Goal: Transaction & Acquisition: Purchase product/service

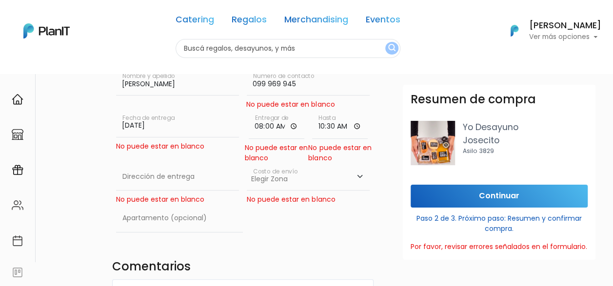
scroll to position [97, 0]
click at [288, 245] on div "Destinatario Completa la información para la entrega. Envío a domicilio Múltipl…" at bounding box center [242, 268] width 273 height 563
click at [158, 149] on div "No puede estar en blanco" at bounding box center [177, 146] width 123 height 10
click at [162, 186] on input "text" at bounding box center [177, 176] width 123 height 27
click at [174, 176] on input "text" at bounding box center [177, 176] width 123 height 27
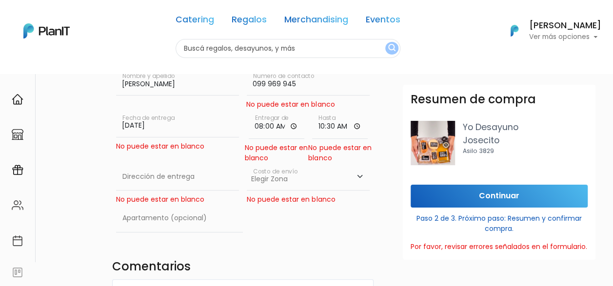
click at [302, 266] on h4 "Comentarios" at bounding box center [242, 268] width 261 height 16
click at [156, 162] on div "29/08/2025 Fecha de entrega No puede estar en blanco" at bounding box center [177, 137] width 131 height 54
click at [157, 174] on input "text" at bounding box center [177, 176] width 123 height 27
click at [53, 198] on div "Destinatario Completa la información para la entrega. Envío a domicilio Múltipl…" at bounding box center [306, 255] width 613 height 606
drag, startPoint x: 161, startPoint y: 173, endPoint x: 185, endPoint y: 179, distance: 24.7
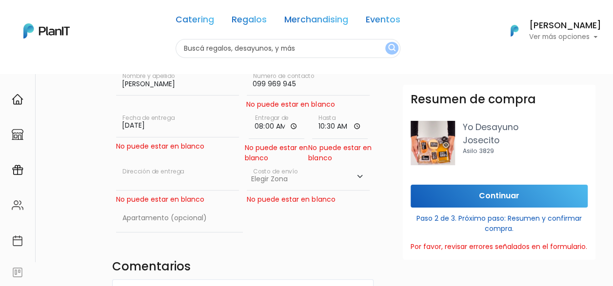
click at [162, 173] on input "text" at bounding box center [177, 176] width 123 height 27
paste input "Becu entre Gestido y Ulises Anaya. m 5 s 12 unidad 2. Lagomar, Canelones"
drag, startPoint x: 163, startPoint y: 178, endPoint x: 266, endPoint y: 178, distance: 103.3
click at [266, 178] on div "Destinatario Completa la información para la entrega. Envío a domicilio Múltipl…" at bounding box center [242, 268] width 273 height 563
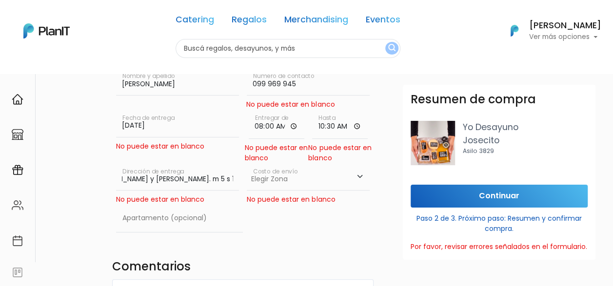
scroll to position [0, 64]
type input "Becu entre Gestido y Ulises Anaya. m 5 s 12 unidad 2"
click at [275, 182] on select "Elegir [GEOGRAPHIC_DATA]- $600 [GEOGRAPHIC_DATA]- $250" at bounding box center [308, 176] width 123 height 27
select select "3"
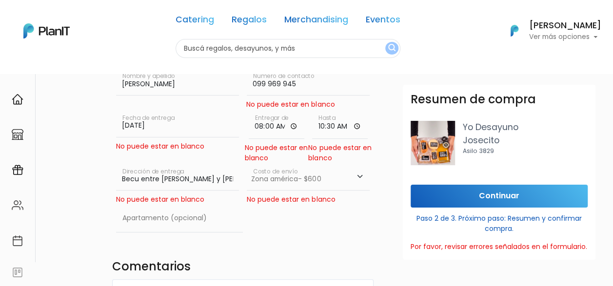
click at [247, 163] on select "Elegir [GEOGRAPHIC_DATA]- $600 [GEOGRAPHIC_DATA]- $250" at bounding box center [308, 176] width 123 height 27
click at [180, 220] on input "text" at bounding box center [179, 218] width 127 height 27
click at [310, 245] on div "Destinatario Completa la información para la entrega. Envío a domicilio Múltipl…" at bounding box center [242, 268] width 273 height 563
drag, startPoint x: 165, startPoint y: 177, endPoint x: 244, endPoint y: 180, distance: 78.5
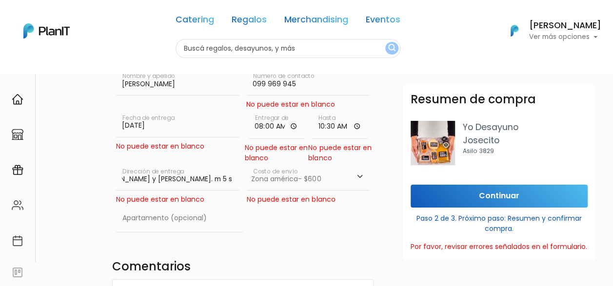
click at [244, 180] on div "Destinatario Completa la información para la entrega. Envío a domicilio Múltipl…" at bounding box center [242, 268] width 273 height 563
click at [161, 214] on input "text" at bounding box center [179, 218] width 127 height 27
click at [278, 242] on div "Destinatario Completa la información para la entrega. Envío a domicilio Múltipl…" at bounding box center [242, 268] width 273 height 563
click at [187, 173] on input "Becu entre Gestido y Ulises Anaya. m 5 s 12 unidad 2" at bounding box center [177, 176] width 123 height 27
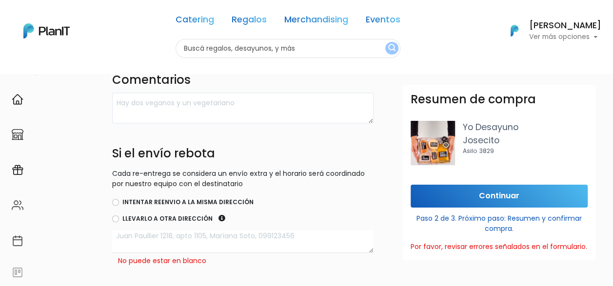
scroll to position [341, 0]
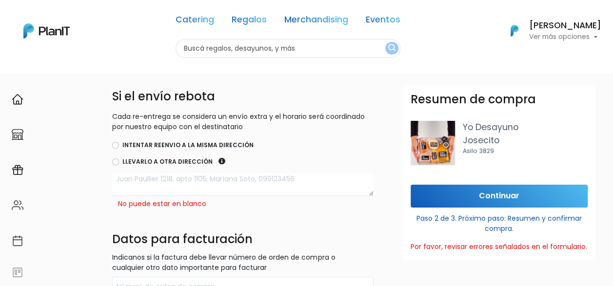
click at [141, 144] on label "Intentar reenvio a la misma dirección" at bounding box center [187, 145] width 131 height 9
click at [119, 144] on input "Intentar reenvio a la misma dirección" at bounding box center [115, 145] width 7 height 7
radio input "true"
click at [151, 189] on textarea at bounding box center [242, 184] width 261 height 23
type textarea "L"
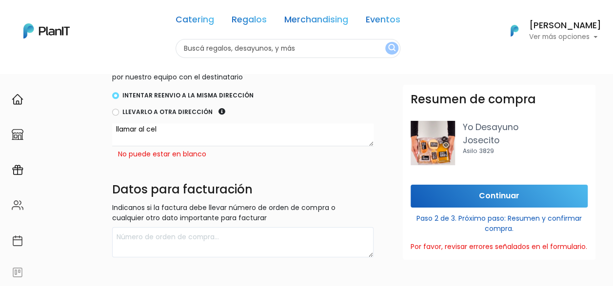
scroll to position [450, 0]
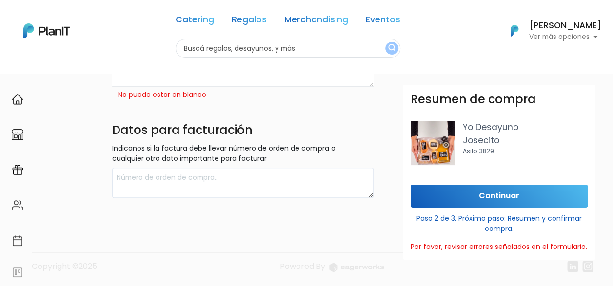
type textarea "llamar al cel"
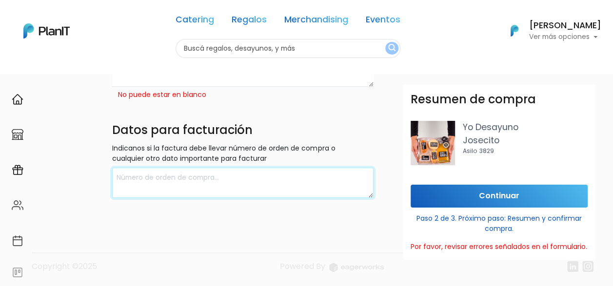
click at [159, 179] on textarea at bounding box center [242, 183] width 261 height 31
type textarea "Agustín Sierra"
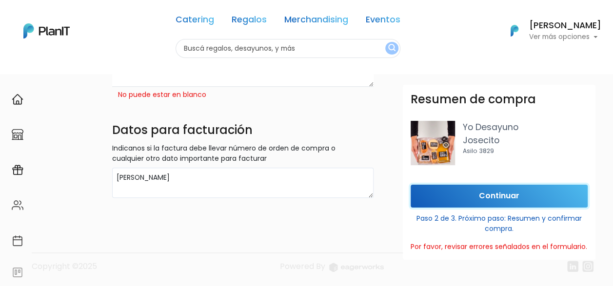
click at [492, 189] on input "Continuar" at bounding box center [498, 196] width 177 height 23
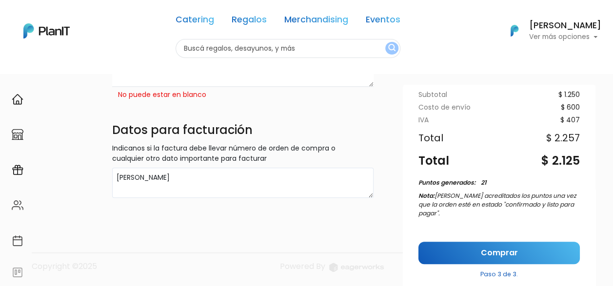
scroll to position [146, 0]
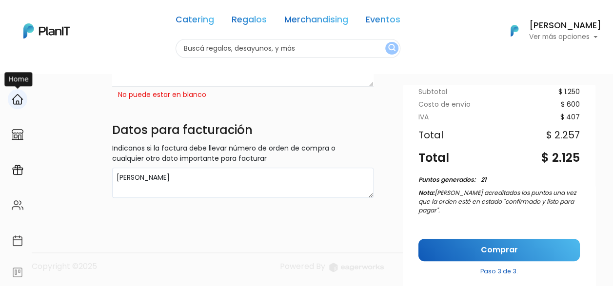
click at [21, 100] on img at bounding box center [18, 100] width 12 height 12
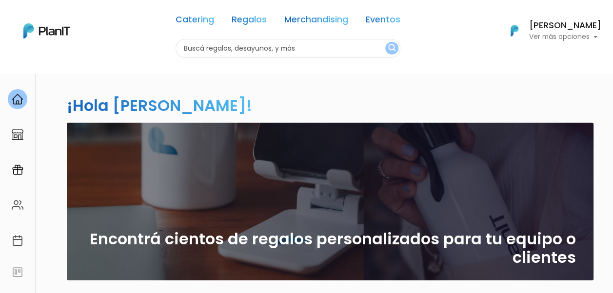
click at [570, 40] on p "Ver más opciones" at bounding box center [565, 37] width 72 height 7
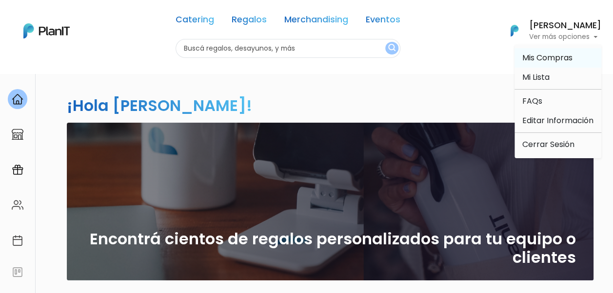
click at [562, 58] on span "Mis Compras" at bounding box center [547, 57] width 50 height 11
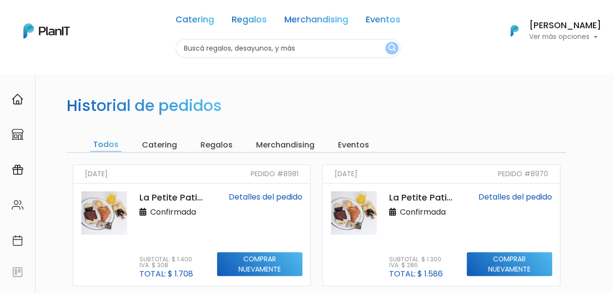
click at [267, 55] on input "text" at bounding box center [287, 48] width 225 height 19
type input "yo desayuno"
click at [385, 42] on button "submit" at bounding box center [391, 48] width 13 height 13
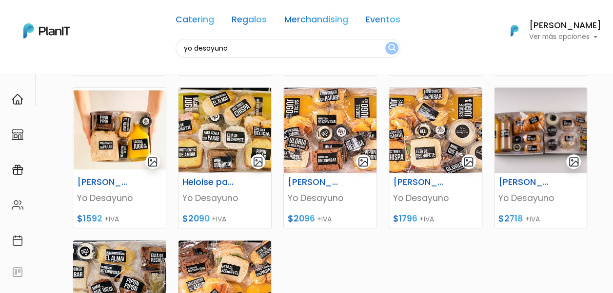
scroll to position [97, 0]
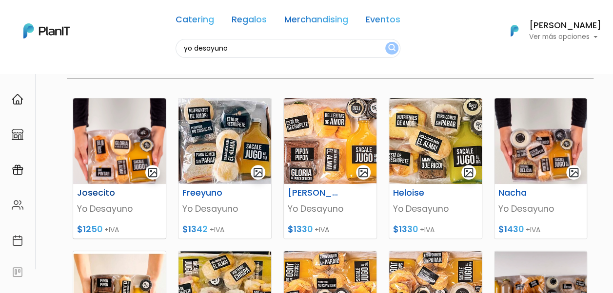
click at [91, 194] on h6 "Josecito" at bounding box center [103, 193] width 64 height 10
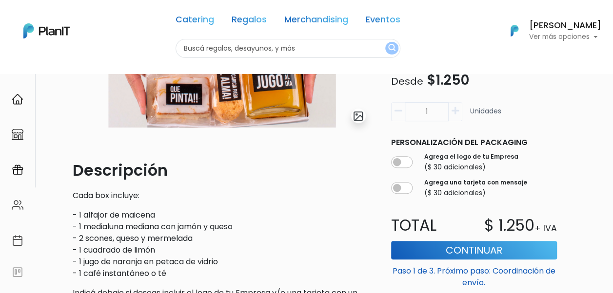
scroll to position [195, 0]
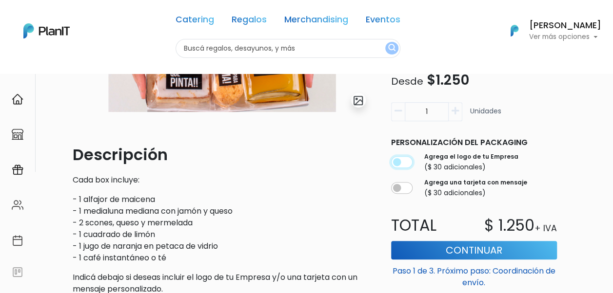
click at [408, 162] on input "checkbox" at bounding box center [401, 163] width 21 height 12
checkbox input "true"
drag, startPoint x: 404, startPoint y: 191, endPoint x: 399, endPoint y: 194, distance: 5.7
click at [404, 191] on input "checkbox" at bounding box center [401, 188] width 21 height 12
checkbox input "true"
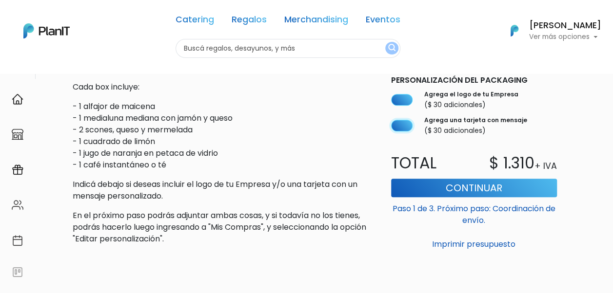
scroll to position [292, 0]
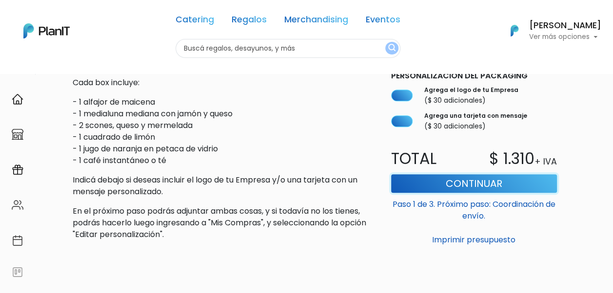
click at [466, 184] on button "Continuar" at bounding box center [474, 183] width 166 height 19
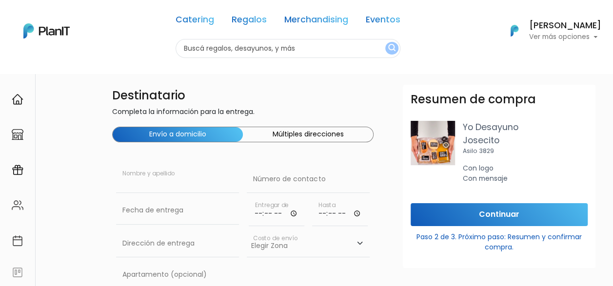
click at [181, 182] on input "text" at bounding box center [177, 179] width 123 height 27
type input "Agustín Sierra"
paste input "099 969 945"
type input "099 969 945"
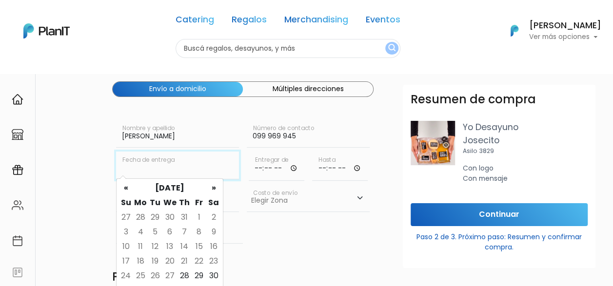
scroll to position [97, 0]
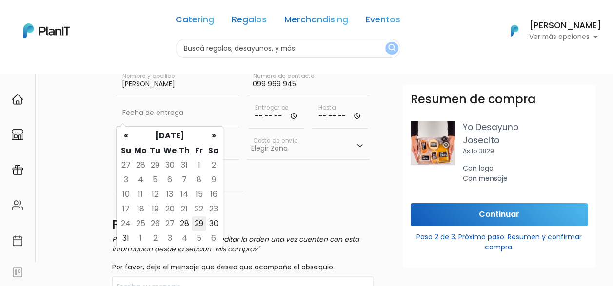
click at [199, 224] on td "29" at bounding box center [199, 223] width 15 height 15
type input "29/08/2025"
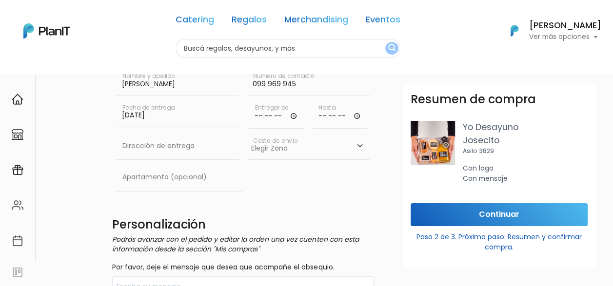
click at [298, 115] on input "time" at bounding box center [277, 113] width 56 height 29
click at [295, 115] on input "time" at bounding box center [277, 113] width 56 height 29
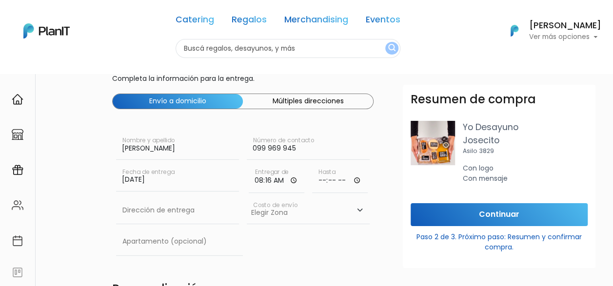
scroll to position [49, 0]
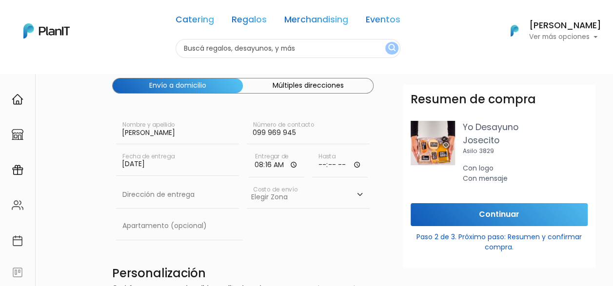
click at [284, 169] on input "08:16" at bounding box center [277, 162] width 56 height 29
click at [293, 166] on input "08:16" at bounding box center [277, 162] width 56 height 29
type input "08:00"
click at [358, 166] on input "time" at bounding box center [340, 162] width 56 height 29
type input "10:00"
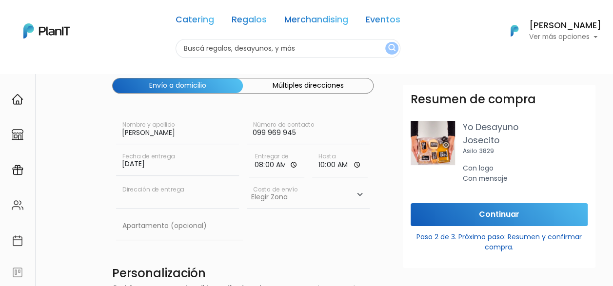
click at [192, 196] on input "text" at bounding box center [177, 194] width 123 height 27
paste input "099 969 945"
type input "099 969 945"
drag, startPoint x: 195, startPoint y: 193, endPoint x: 69, endPoint y: 195, distance: 126.7
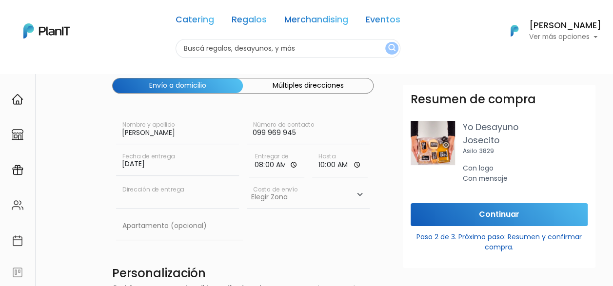
paste input "Becu entre Gestido y Ulises Anaya. m 5 s 12 unidad 2."
type input "Becu entre Gestido y Ulises Anaya. m 5 s 12 unidad 2."
click at [316, 194] on select "Elegir Zona Zona américa- $600 Montevideo- $250" at bounding box center [308, 194] width 123 height 27
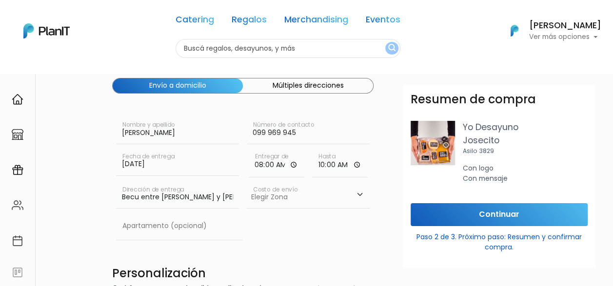
select select "3"
click at [247, 181] on select "Elegir Zona Zona américa- $600 Montevideo- $250" at bounding box center [308, 194] width 123 height 27
click at [159, 228] on input "text" at bounding box center [179, 225] width 127 height 27
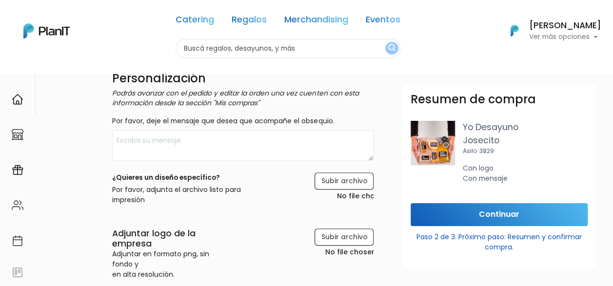
scroll to position [292, 0]
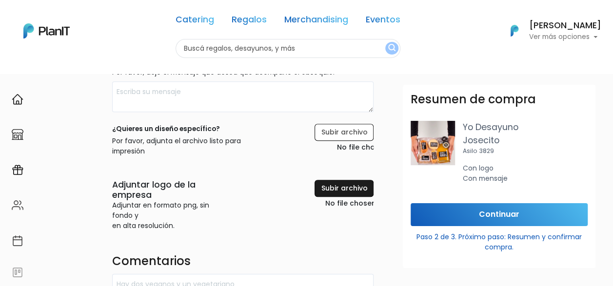
click at [338, 197] on input "file" at bounding box center [323, 195] width 99 height 30
type input "C:\fakepath\Logo principal F1RST.png"
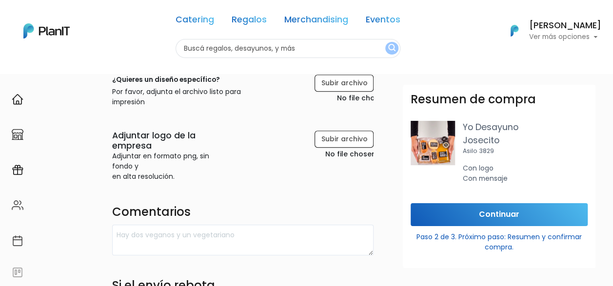
scroll to position [390, 0]
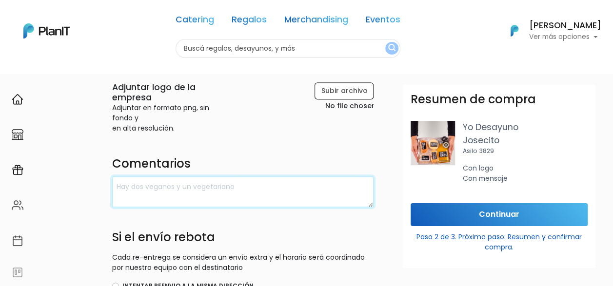
click at [198, 195] on textarea at bounding box center [242, 191] width 261 height 31
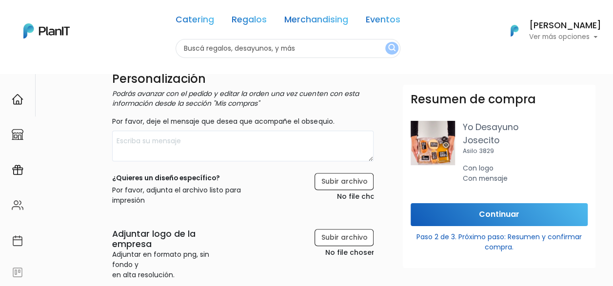
scroll to position [195, 0]
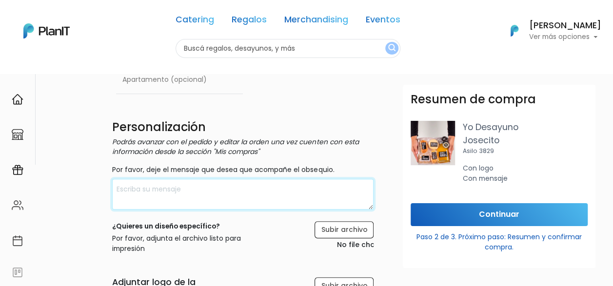
click at [211, 196] on textarea at bounding box center [242, 194] width 261 height 31
type textarea "F"
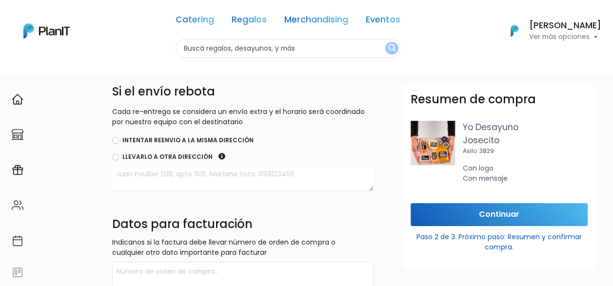
scroll to position [536, 0]
type textarea "Agustín, esperamos que hayas tenido un muy feliz cumple. Saludos, de todo el eq…"
click at [160, 138] on label "Intentar reenvio a la misma dirección" at bounding box center [187, 139] width 131 height 9
click at [119, 138] on input "Intentar reenvio a la misma dirección" at bounding box center [115, 139] width 7 height 7
radio input "true"
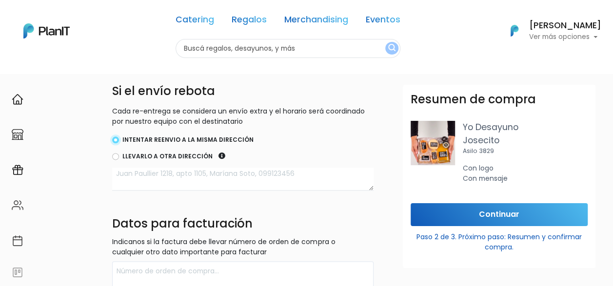
scroll to position [629, 0]
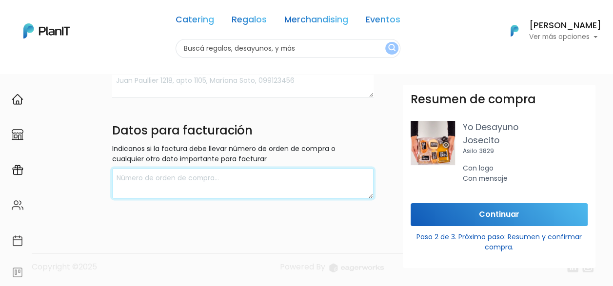
click at [178, 184] on textarea at bounding box center [242, 183] width 261 height 31
type textarea "Agustín Sierra"
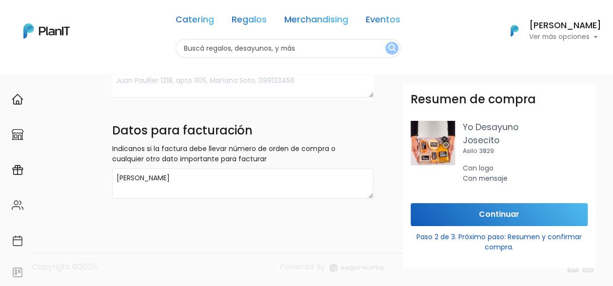
click at [515, 214] on input "Continuar" at bounding box center [498, 214] width 177 height 23
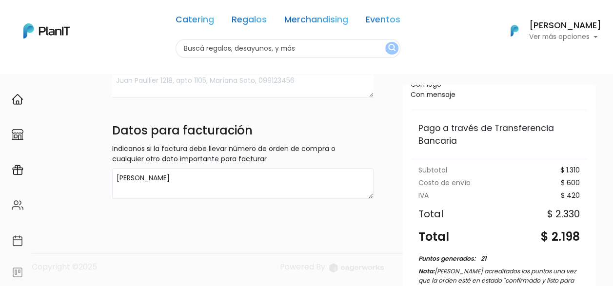
scroll to position [182, 0]
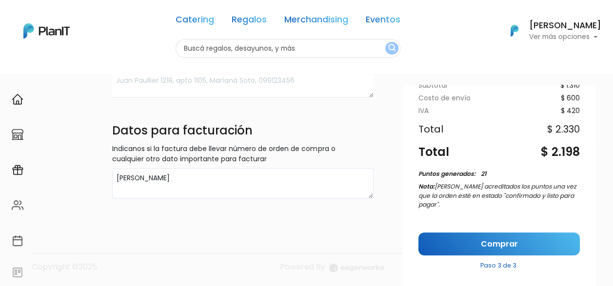
click at [491, 235] on link "Comprar" at bounding box center [498, 243] width 161 height 23
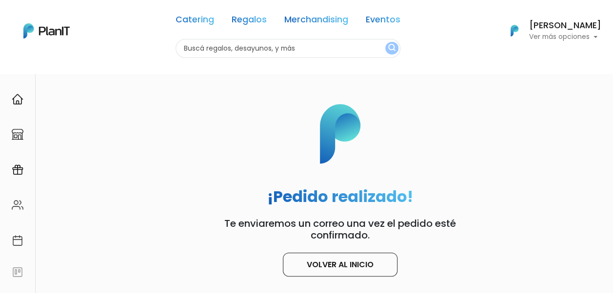
click at [566, 30] on h6 "[PERSON_NAME]" at bounding box center [565, 25] width 72 height 9
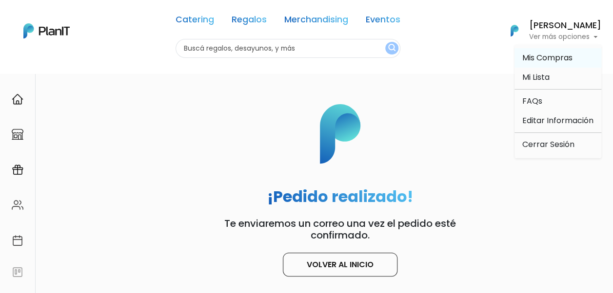
click at [574, 58] on link "Mis Compras" at bounding box center [557, 57] width 87 height 19
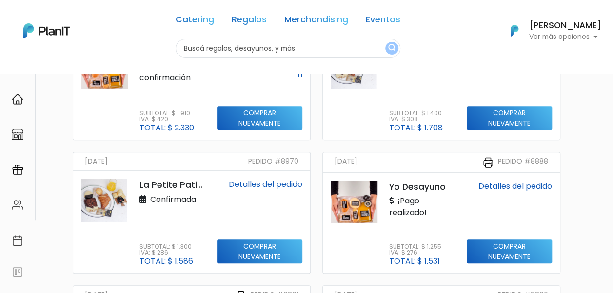
scroll to position [49, 0]
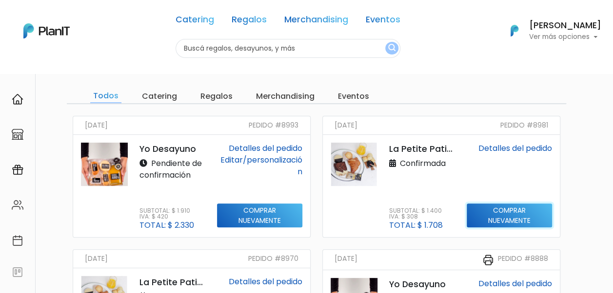
click at [302, 216] on input "Comprar nuevamente" at bounding box center [259, 216] width 85 height 24
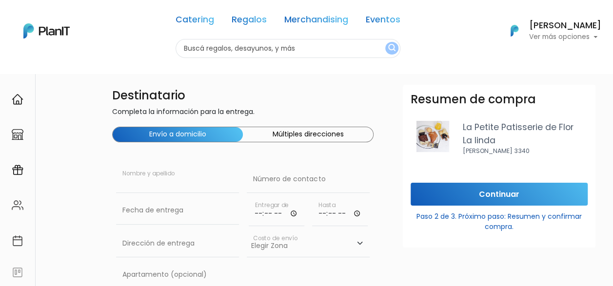
click at [131, 184] on input "text" at bounding box center [177, 179] width 123 height 27
type input "[PERSON_NAME]"
click at [281, 188] on input "text" at bounding box center [308, 179] width 123 height 27
paste input "092 188 158"
type input "092 188 158"
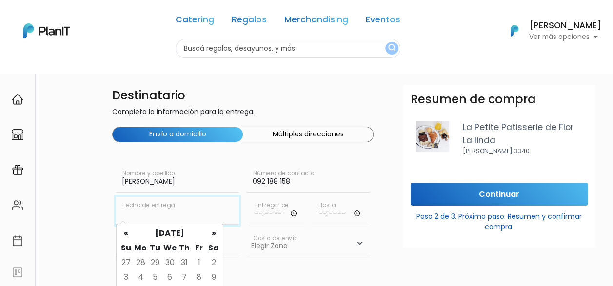
click at [178, 219] on input "text" at bounding box center [177, 210] width 123 height 27
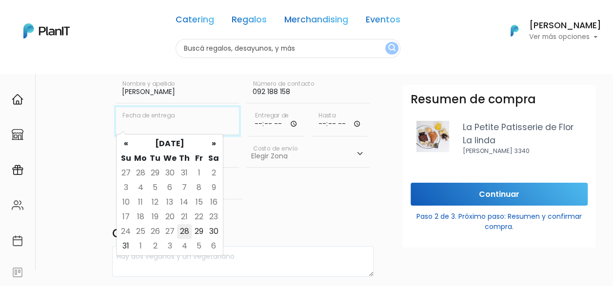
scroll to position [97, 0]
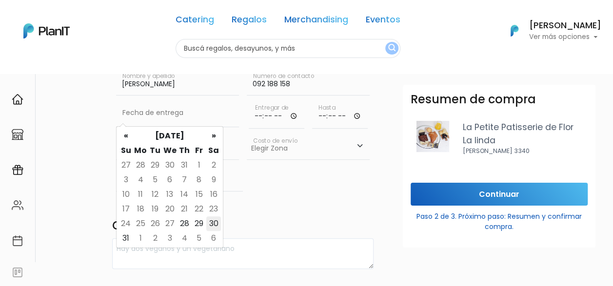
click at [212, 223] on td "30" at bounding box center [213, 223] width 15 height 15
type input "30/08/2025"
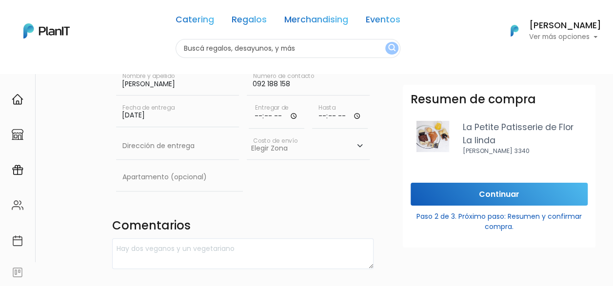
click at [289, 118] on input "time" at bounding box center [277, 113] width 56 height 29
type input "08:00"
click at [357, 114] on input "time" at bounding box center [340, 113] width 56 height 29
type input "10:00"
drag, startPoint x: 258, startPoint y: 206, endPoint x: 249, endPoint y: 203, distance: 9.7
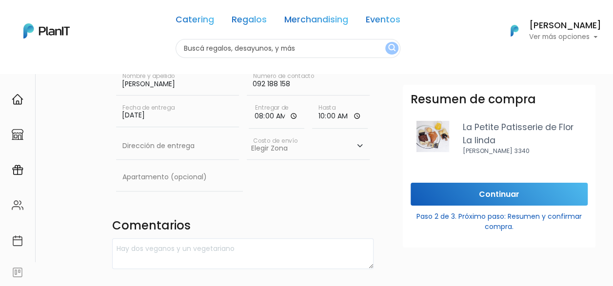
click at [258, 206] on div "Destinatario Completa la información para la entrega. Envío a domicilio Múltipl…" at bounding box center [242, 243] width 273 height 512
click at [191, 158] on input "text" at bounding box center [177, 146] width 123 height 27
click at [201, 139] on input "text" at bounding box center [177, 146] width 123 height 27
paste input "Av. Gral. Rondeau 1843 apto 1101, esq. Asunción"
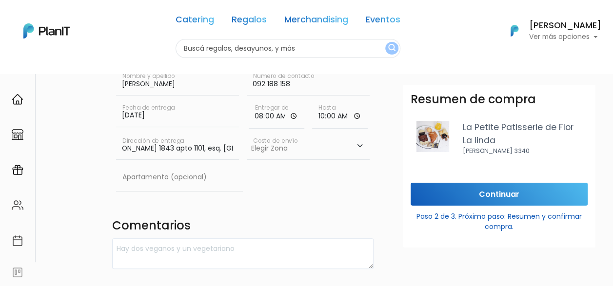
type input "Av. Gral. Rondeau 1843 apto 1101, esq. Asunción"
click at [335, 149] on select "Elegir Zona Zona américa- $600 Montevideo- $250" at bounding box center [308, 146] width 123 height 27
select select "10"
click at [247, 133] on select "Elegir Zona Zona américa- $600 Montevideo- $250" at bounding box center [308, 146] width 123 height 27
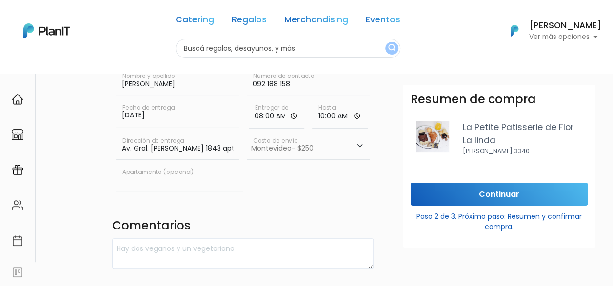
click at [185, 179] on input "text" at bounding box center [179, 177] width 127 height 27
type input "1101"
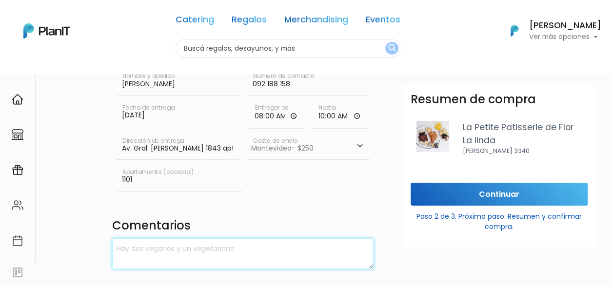
scroll to position [244, 0]
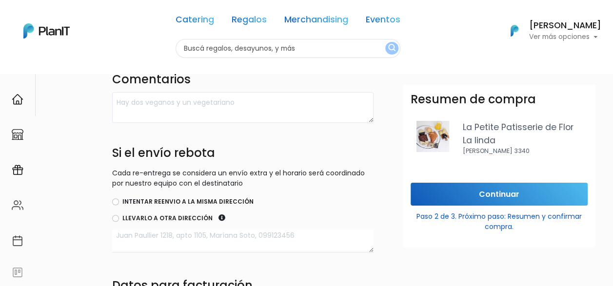
click at [145, 201] on label "Intentar reenvio a la misma dirección" at bounding box center [187, 201] width 131 height 9
click at [119, 201] on input "Intentar reenvio a la misma dirección" at bounding box center [115, 201] width 7 height 7
radio input "true"
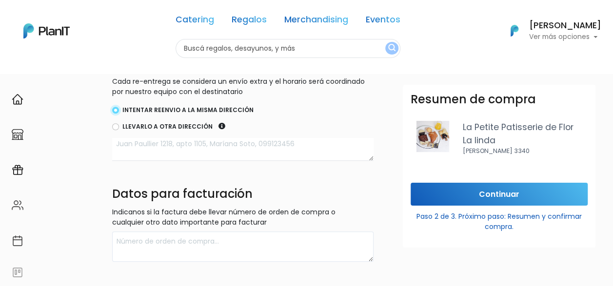
scroll to position [341, 0]
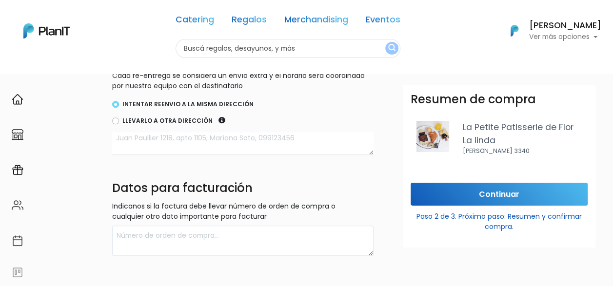
click at [193, 144] on textarea at bounding box center [242, 143] width 261 height 23
type textarea "llamar al cel"
drag, startPoint x: 88, startPoint y: 172, endPoint x: 97, endPoint y: 173, distance: 8.8
click at [88, 172] on div "Destinatario Completa la información para la entrega. Envío a domicilio Múltipl…" at bounding box center [340, 0] width 546 height 512
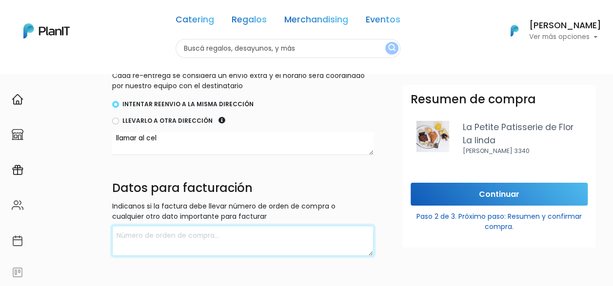
click at [245, 245] on textarea at bounding box center [242, 241] width 261 height 31
type textarea "José Zaldivar"
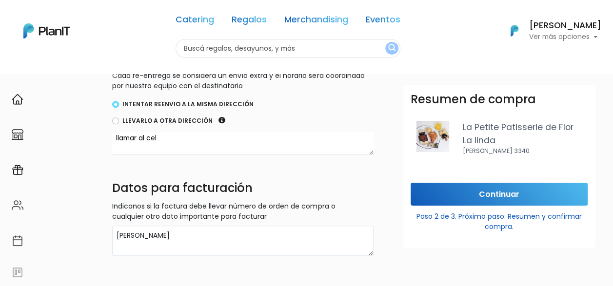
click at [406, 267] on div "Resumen de compra La Petite Patisserie de Flor La linda José Marti 3340 Continu…" at bounding box center [499, 228] width 204 height 286
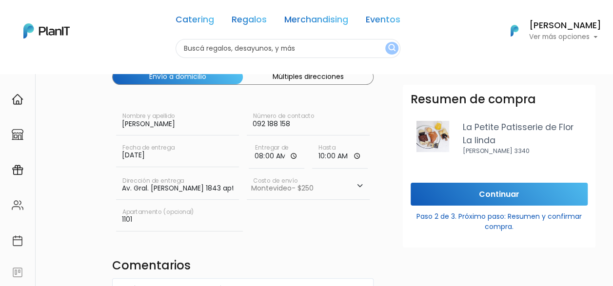
scroll to position [204, 0]
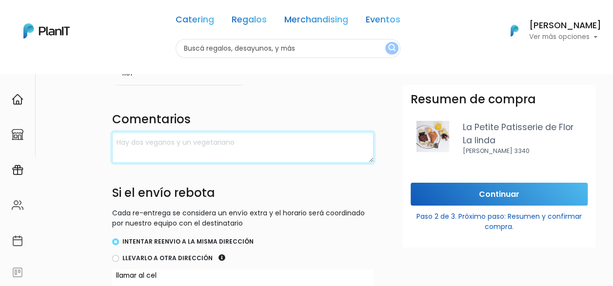
click at [137, 143] on textarea at bounding box center [242, 147] width 261 height 31
type textarea "luego de las 10 hrs no va a haber gente en el domicilio."
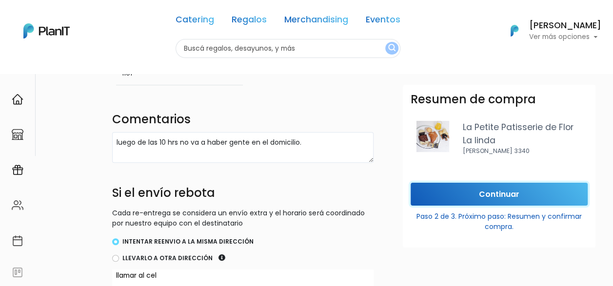
click at [499, 194] on input "Continuar" at bounding box center [498, 194] width 177 height 23
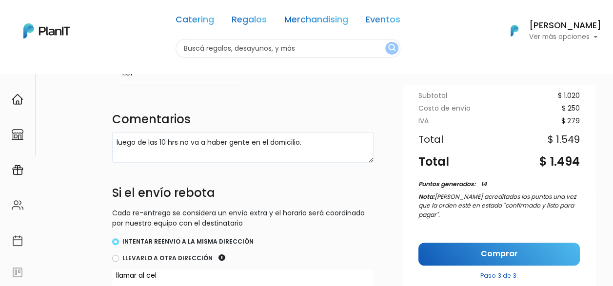
scroll to position [152, 0]
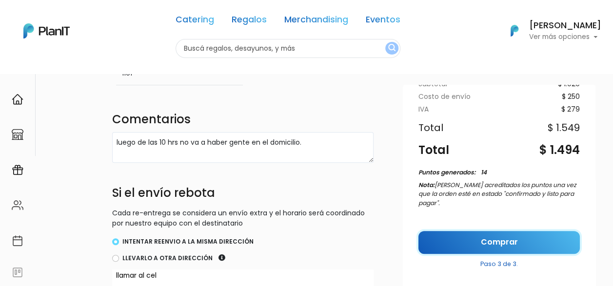
click at [496, 240] on link "Comprar" at bounding box center [498, 242] width 161 height 23
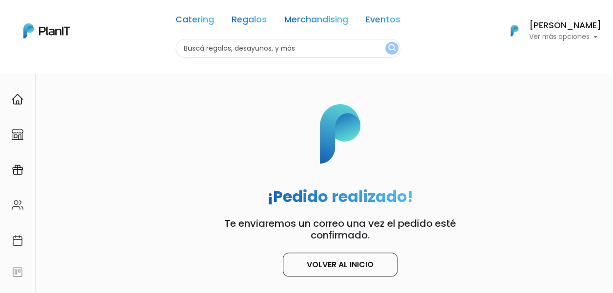
click at [548, 104] on div "¡Pedido realizado! Te enviaremos un correo una vez el pedido esté confirmado. V…" at bounding box center [340, 175] width 546 height 204
